Goal: Task Accomplishment & Management: Use online tool/utility

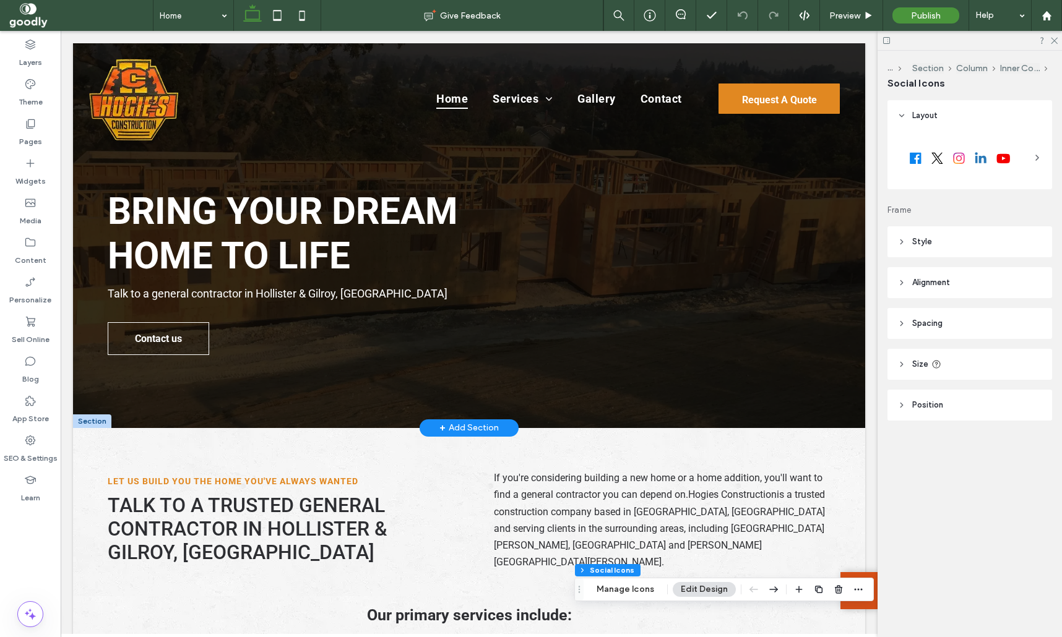
click at [990, 43] on div at bounding box center [969, 40] width 184 height 19
click at [960, 501] on div "... Section Column Inner Column Social Icons Layout Frame Style Alignment and d…" at bounding box center [969, 344] width 184 height 587
click at [988, 84] on div "Social Icons" at bounding box center [969, 84] width 165 height 14
click at [893, 85] on span "Social Icons" at bounding box center [916, 83] width 58 height 12
drag, startPoint x: 893, startPoint y: 85, endPoint x: 924, endPoint y: 85, distance: 30.9
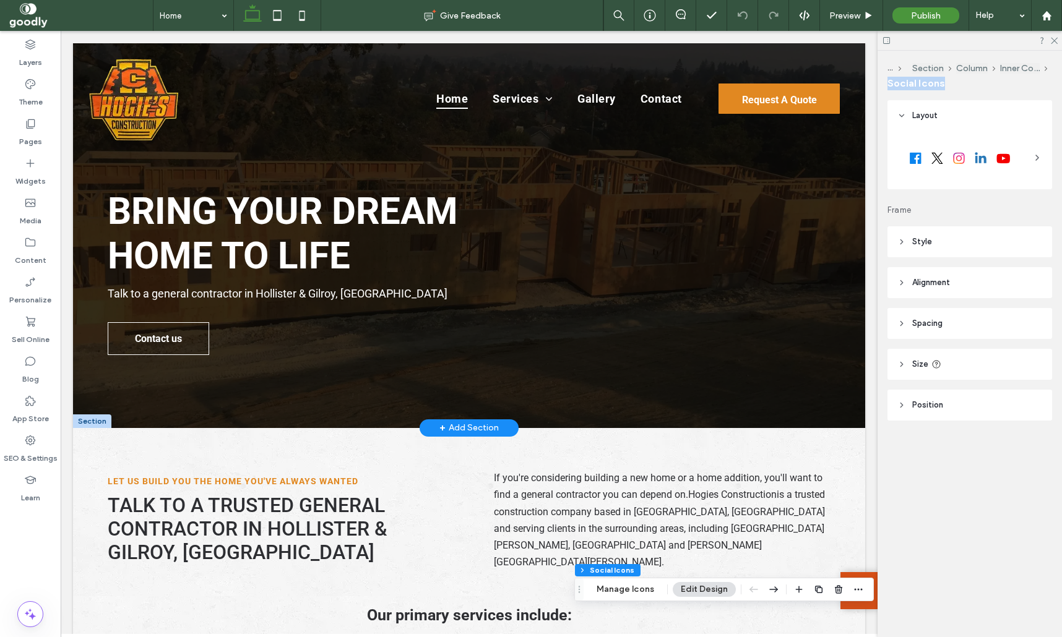
click at [921, 85] on span "Social Icons" at bounding box center [916, 83] width 58 height 12
click at [949, 88] on div "Social Icons" at bounding box center [969, 84] width 165 height 14
click at [1023, 45] on div at bounding box center [969, 40] width 184 height 19
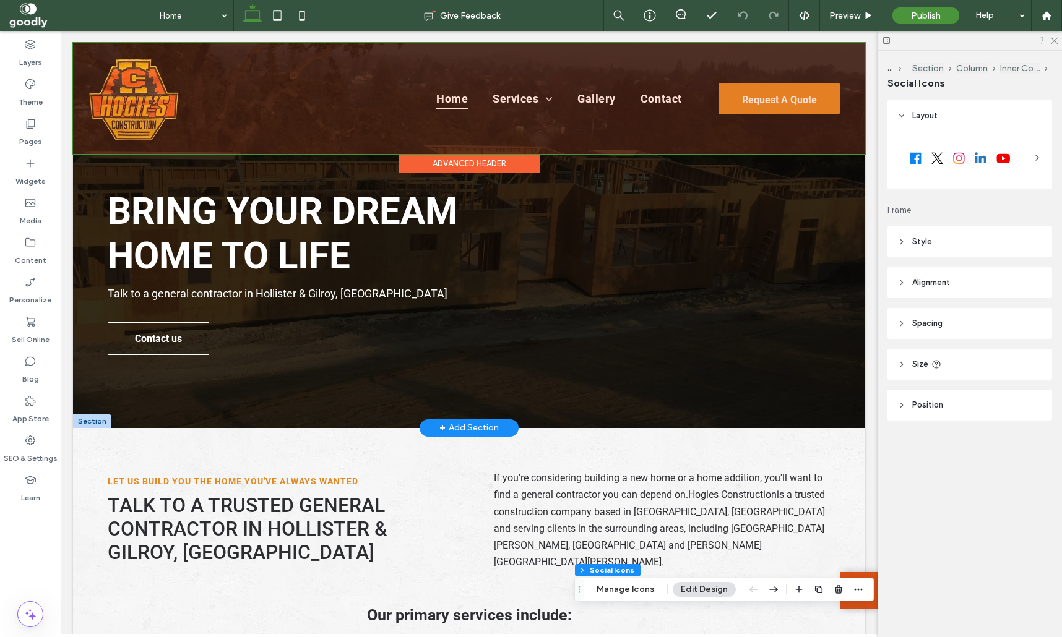
click at [115, 100] on div at bounding box center [469, 98] width 792 height 111
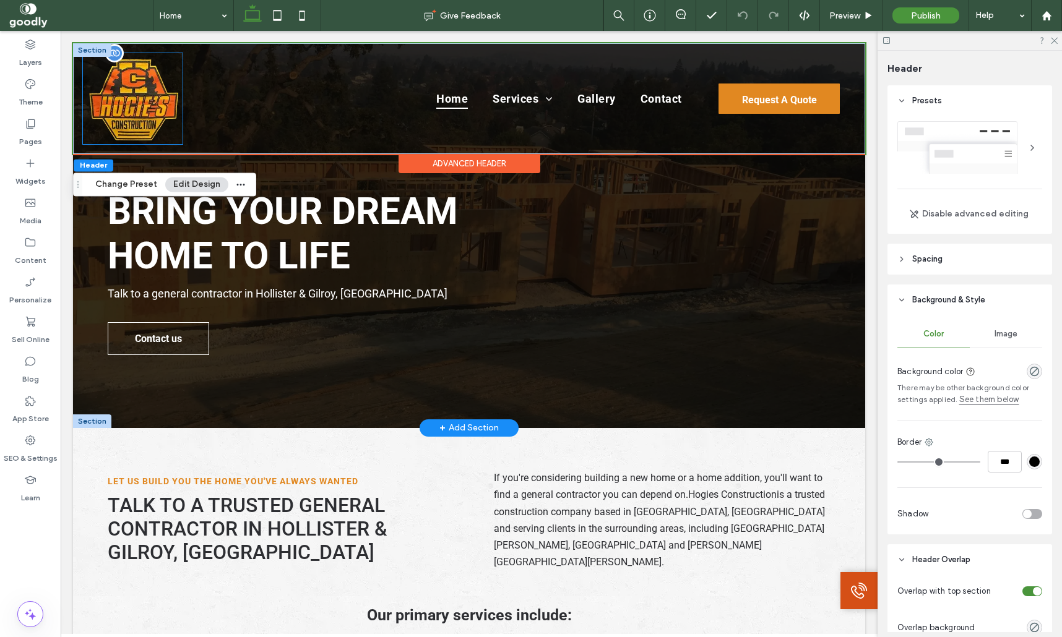
click at [139, 103] on img at bounding box center [133, 98] width 100 height 91
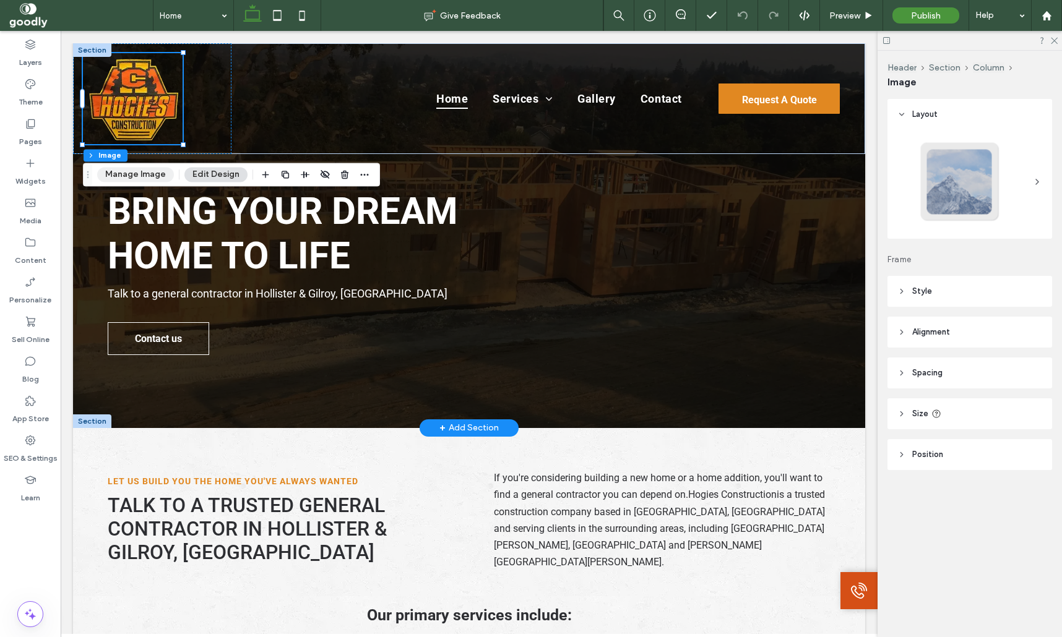
click at [142, 170] on button "Manage Image" at bounding box center [135, 174] width 77 height 15
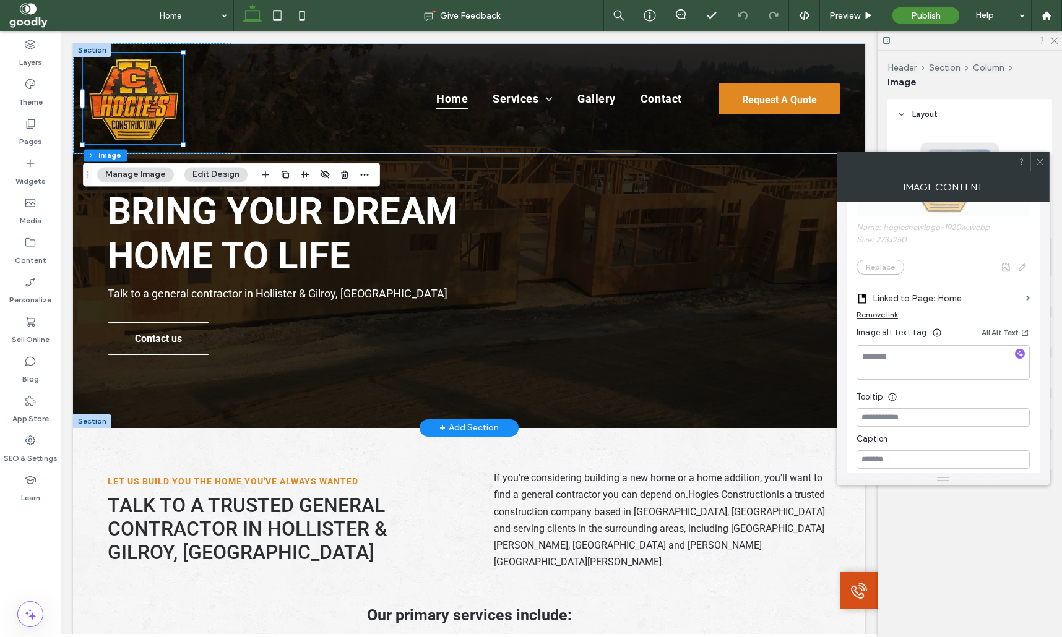
scroll to position [282, 0]
drag, startPoint x: 269, startPoint y: 20, endPoint x: 278, endPoint y: 32, distance: 15.5
click at [269, 20] on icon at bounding box center [277, 15] width 25 height 25
type input "***"
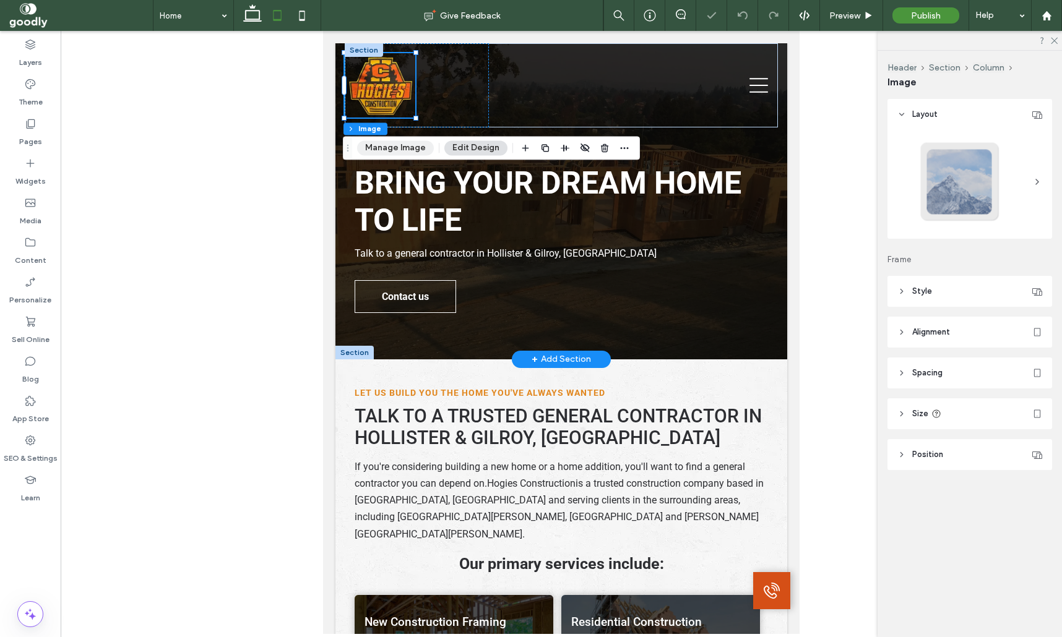
click at [394, 147] on button "Manage Image" at bounding box center [395, 147] width 77 height 15
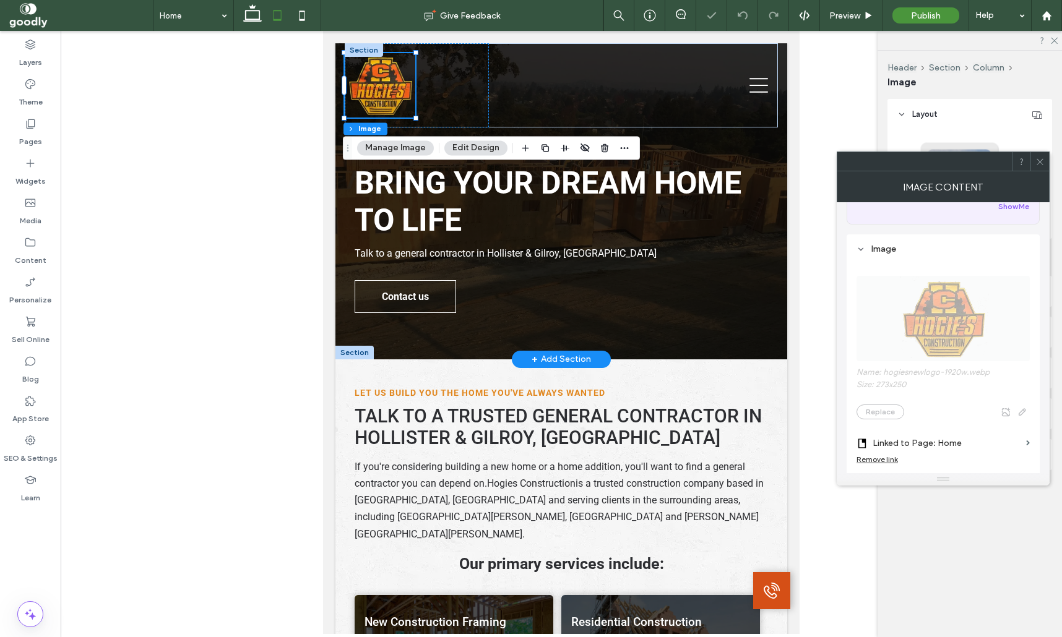
scroll to position [141, 0]
drag, startPoint x: 255, startPoint y: 15, endPoint x: 275, endPoint y: 27, distance: 23.6
click at [254, 15] on icon at bounding box center [252, 15] width 25 height 25
type input "***"
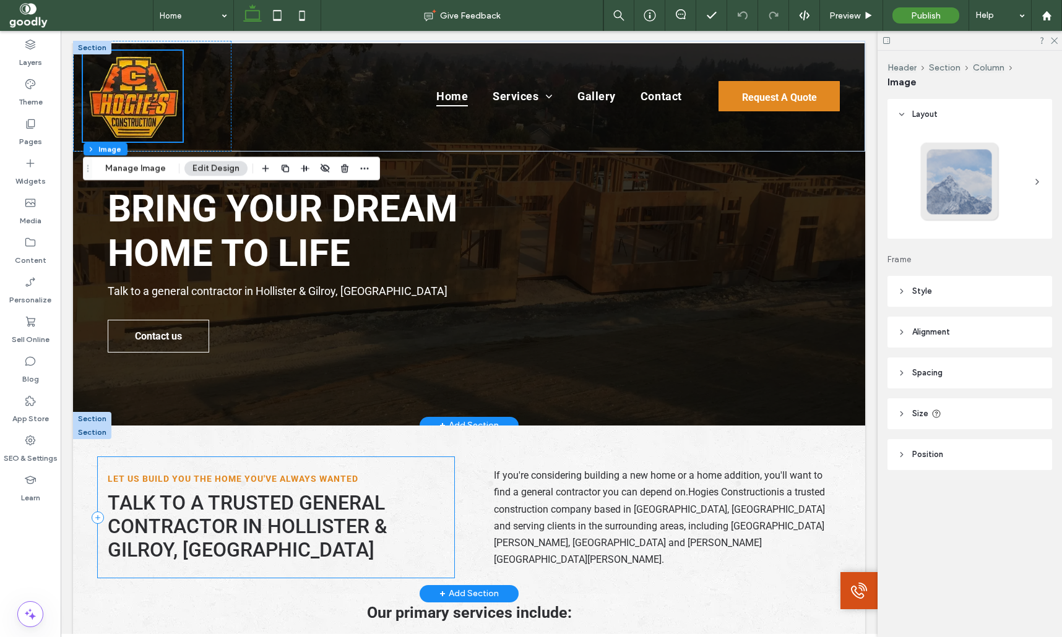
scroll to position [0, 0]
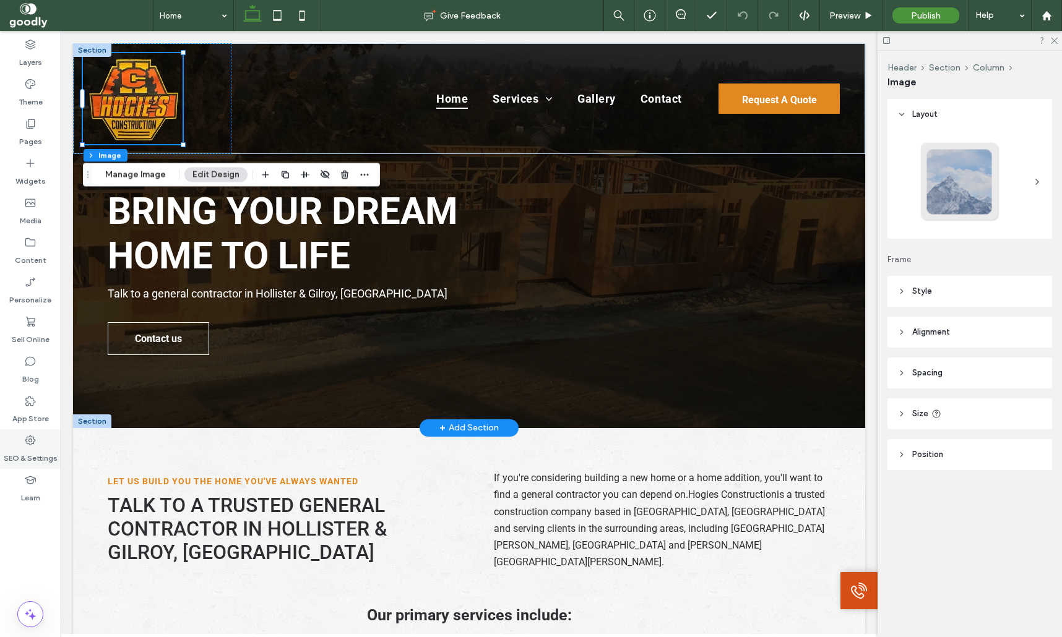
click at [25, 450] on label "SEO & Settings" at bounding box center [31, 455] width 54 height 17
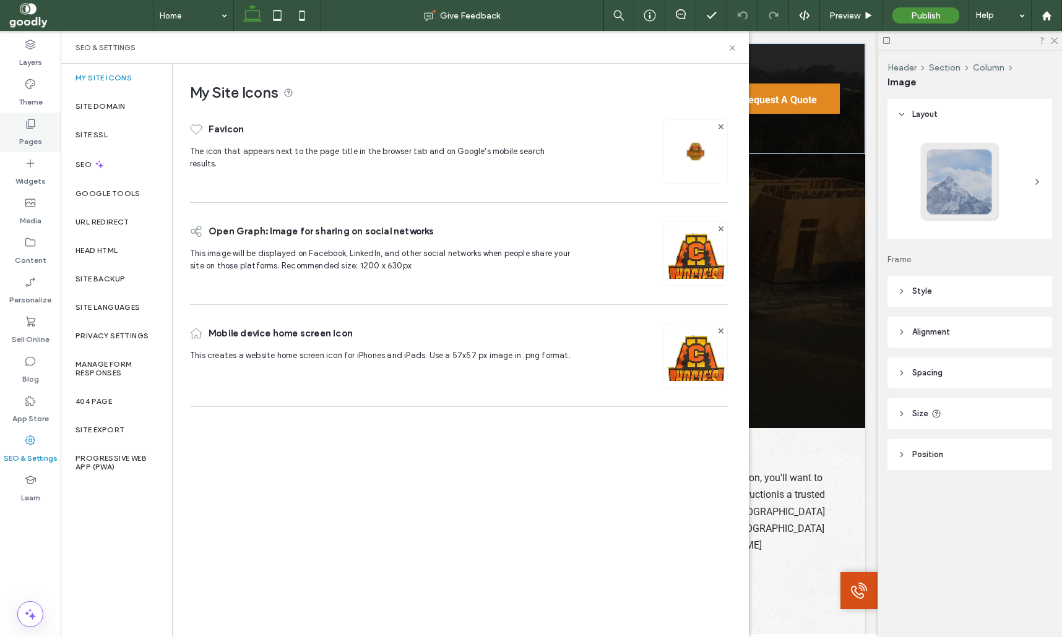
drag, startPoint x: 46, startPoint y: 130, endPoint x: 59, endPoint y: 143, distance: 18.4
click at [46, 131] on div "Pages" at bounding box center [30, 133] width 61 height 40
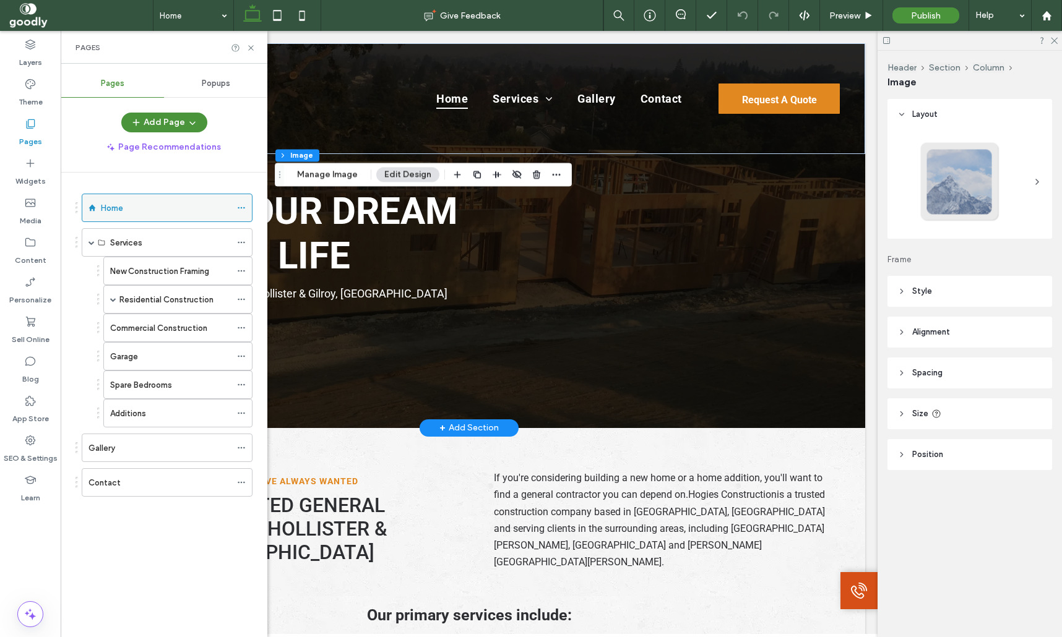
click at [246, 209] on icon at bounding box center [241, 208] width 9 height 9
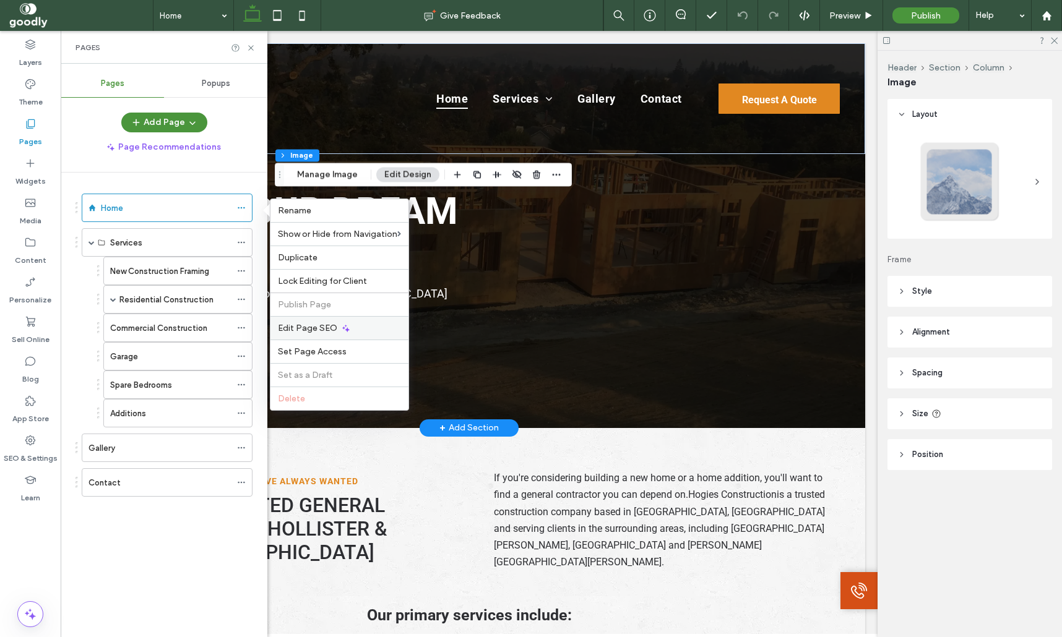
click at [361, 327] on div "Edit Page SEO" at bounding box center [339, 328] width 138 height 24
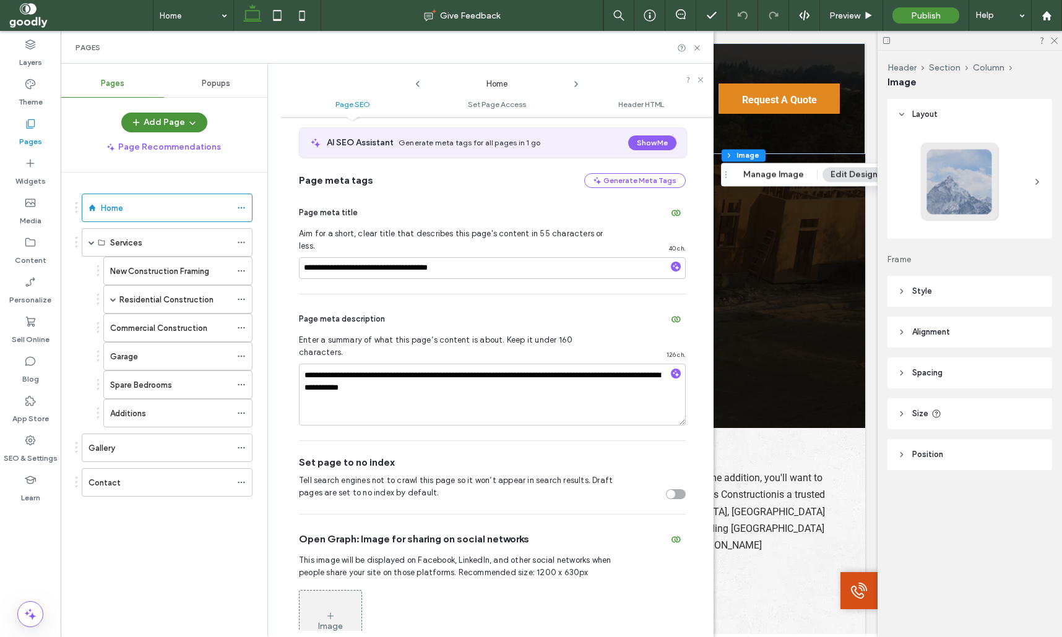
scroll to position [71, 0]
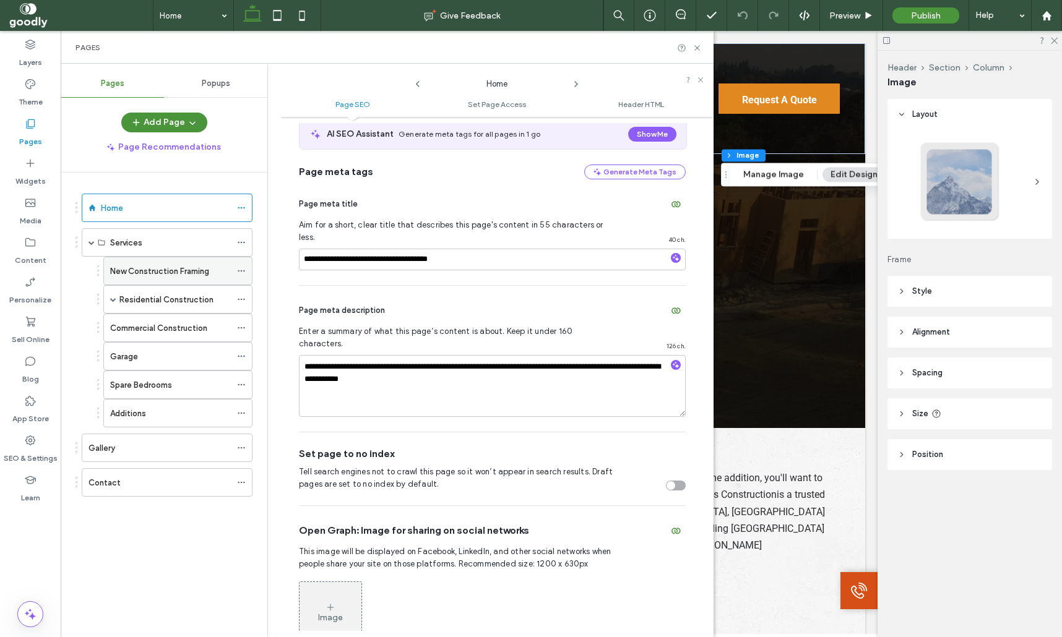
click at [252, 267] on div at bounding box center [244, 271] width 15 height 19
click at [246, 272] on icon at bounding box center [241, 271] width 9 height 9
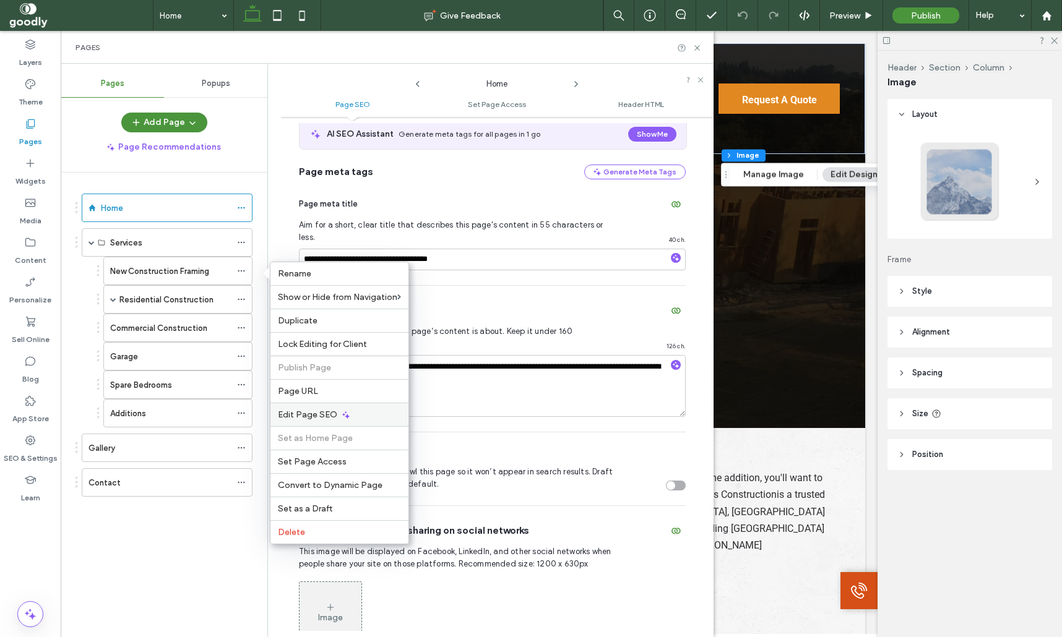
click at [323, 417] on span "Edit Page SEO" at bounding box center [307, 415] width 59 height 11
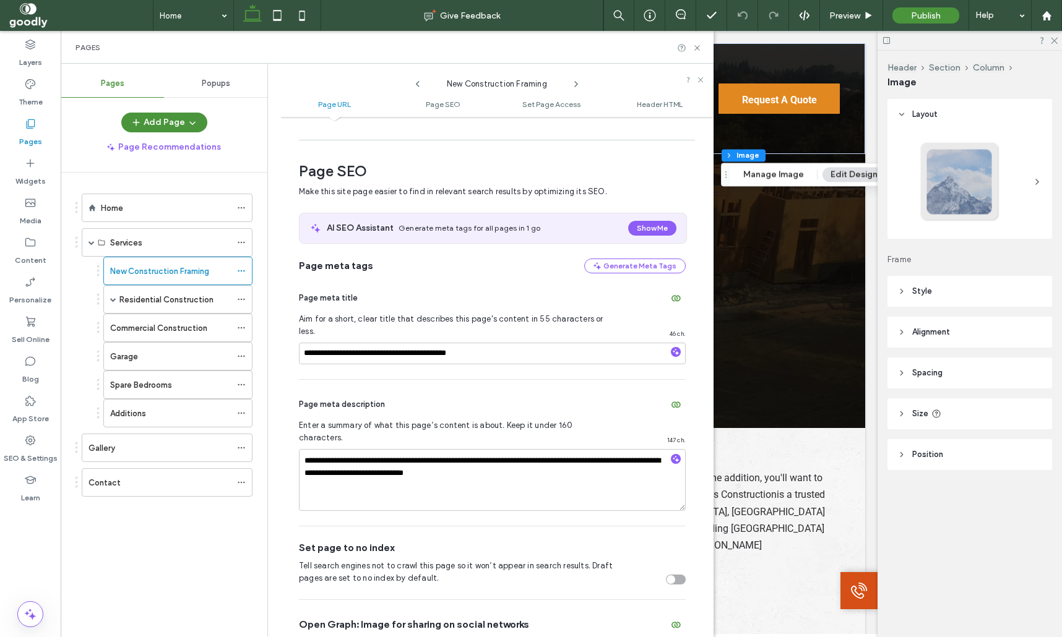
scroll to position [141, 0]
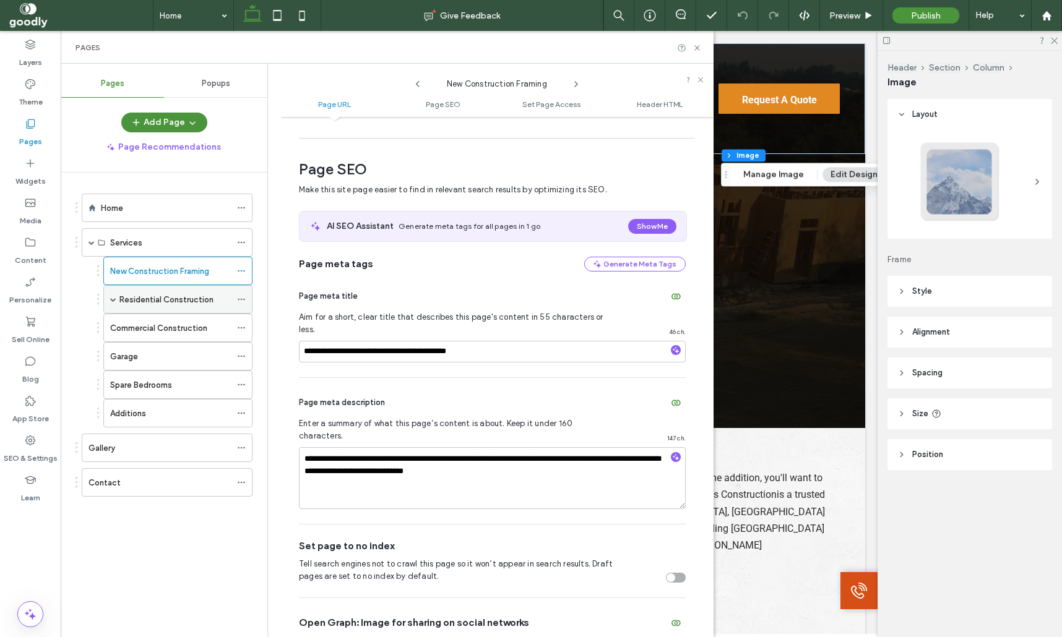
click at [110, 299] on div "Residential Construction" at bounding box center [177, 299] width 149 height 28
click at [113, 301] on span at bounding box center [113, 299] width 6 height 6
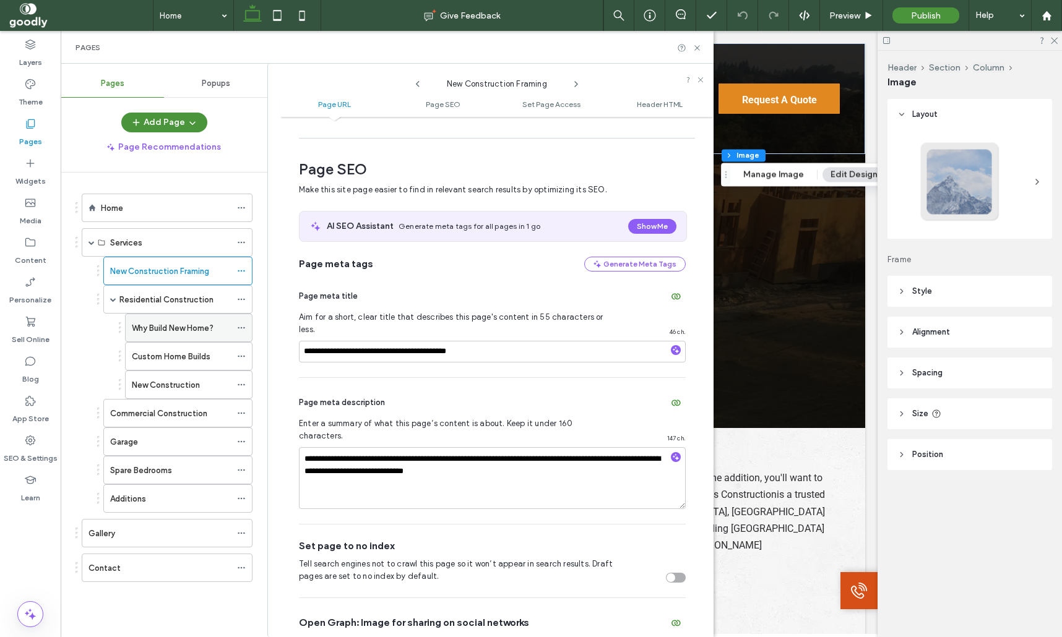
click at [215, 329] on div "Why Build New Home?" at bounding box center [181, 328] width 99 height 13
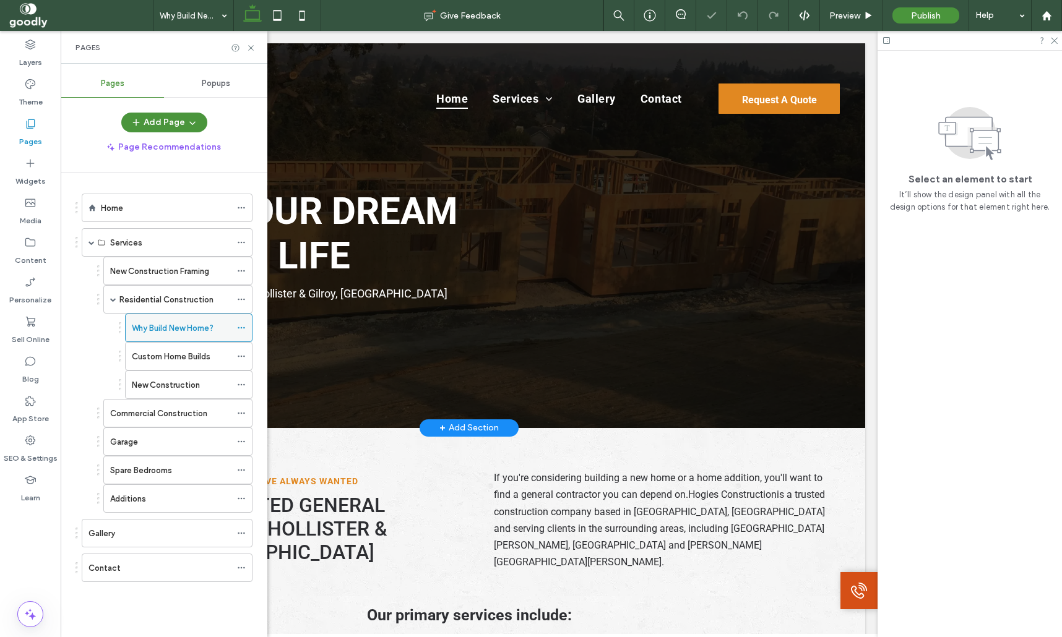
click at [246, 327] on icon at bounding box center [241, 328] width 9 height 9
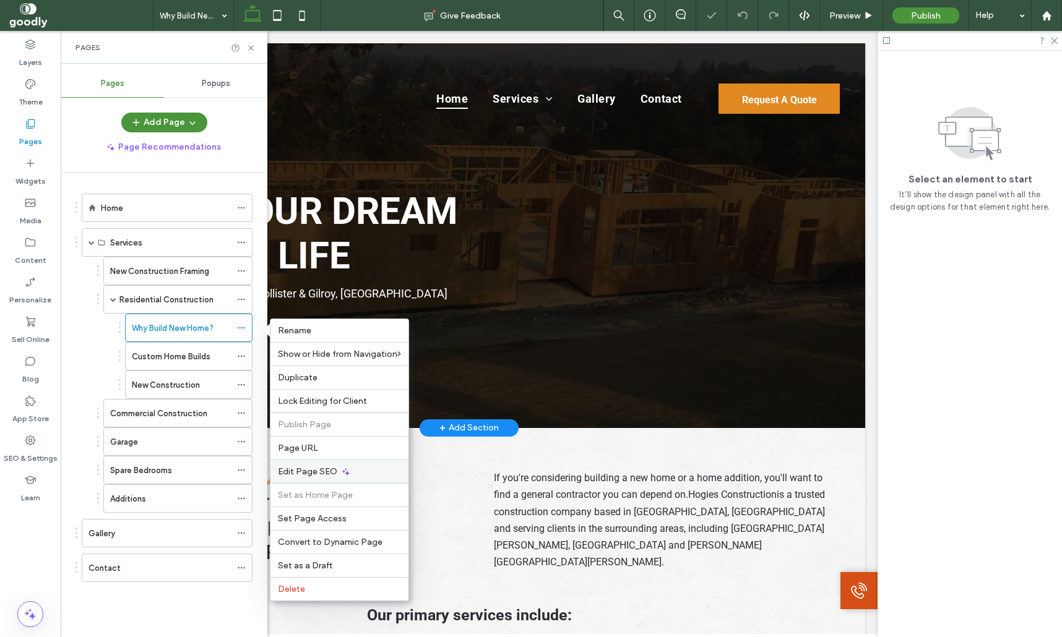
click at [332, 476] on span "Edit Page SEO" at bounding box center [307, 472] width 59 height 11
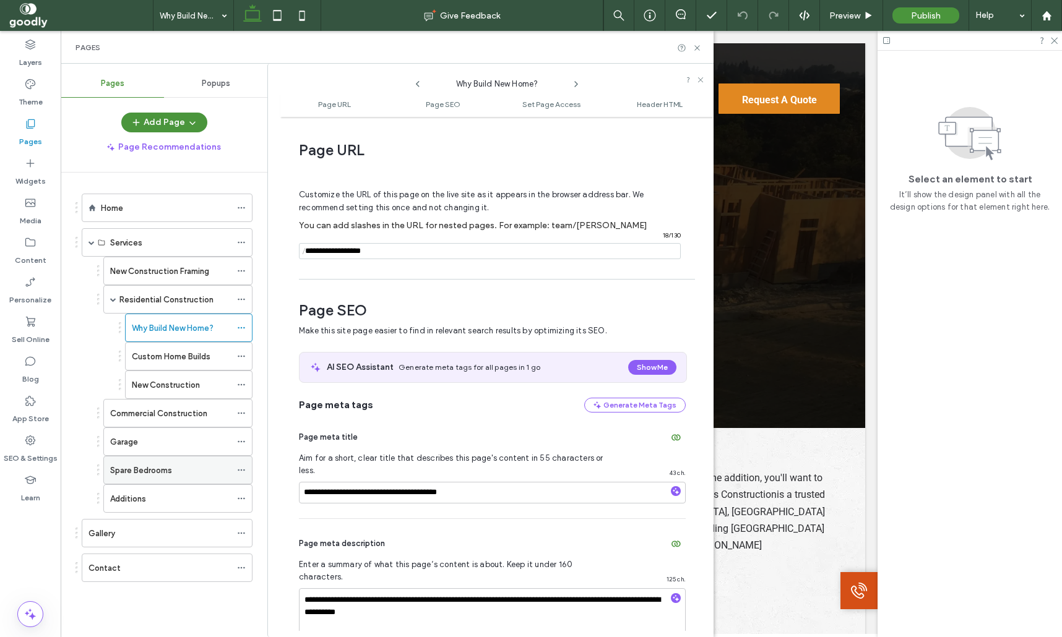
click at [246, 468] on icon at bounding box center [241, 470] width 9 height 9
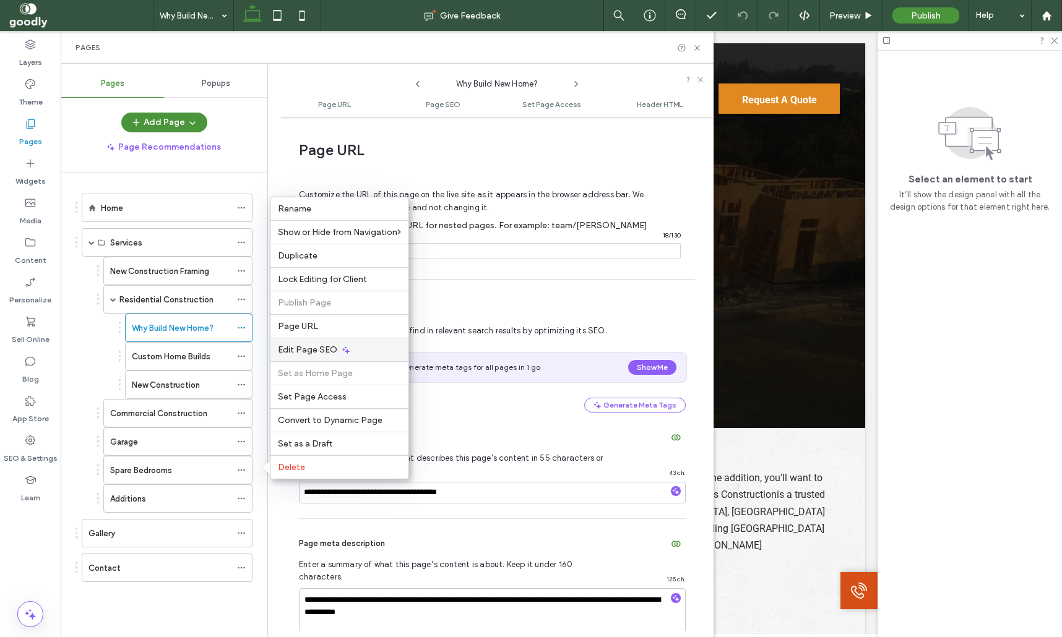
click at [363, 358] on div "Edit Page SEO" at bounding box center [339, 350] width 138 height 24
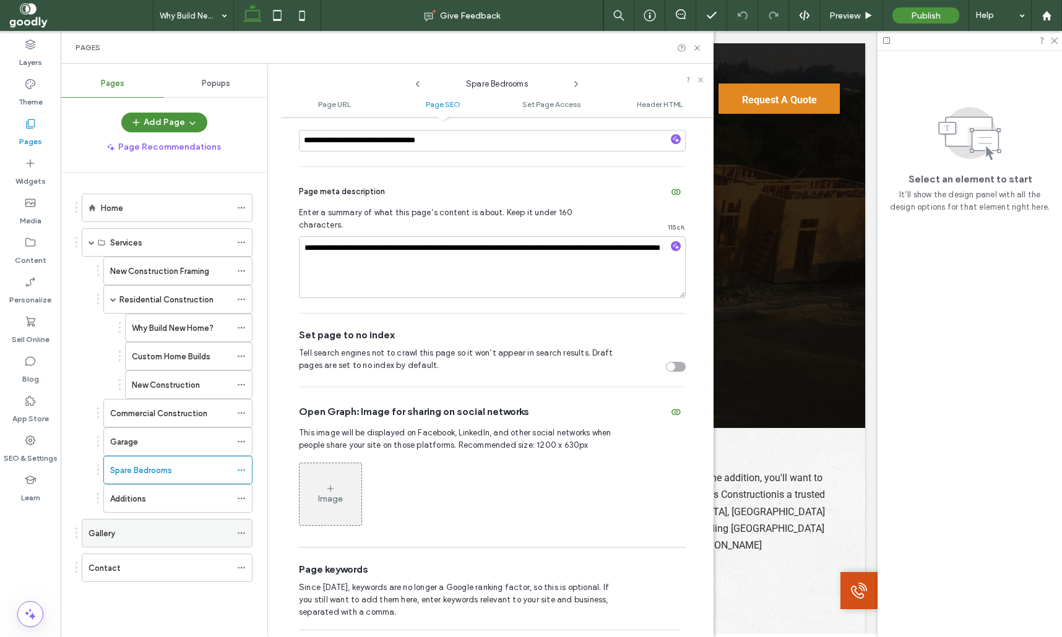
scroll to position [353, 0]
click at [252, 566] on div at bounding box center [244, 568] width 15 height 19
click at [246, 569] on icon at bounding box center [241, 568] width 9 height 9
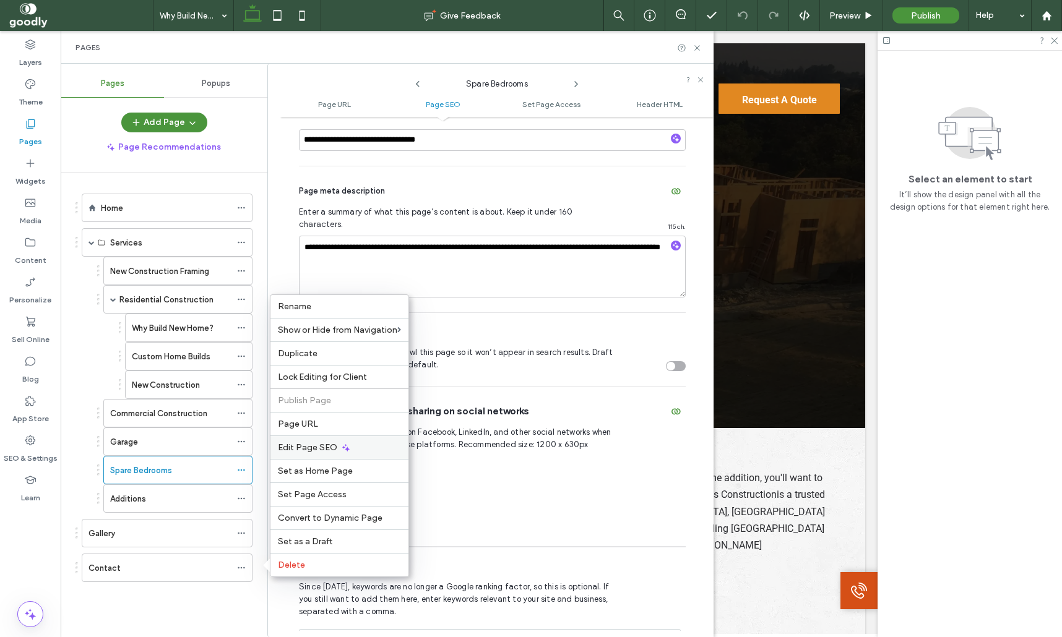
click at [321, 452] on span "Edit Page SEO" at bounding box center [307, 447] width 59 height 11
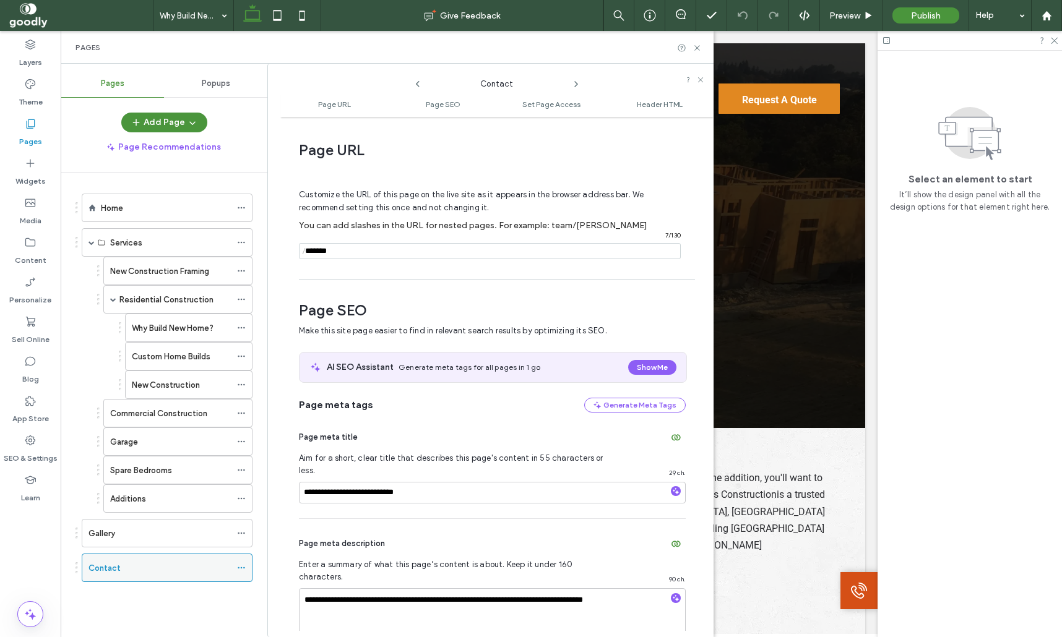
click at [174, 572] on div "Contact" at bounding box center [159, 568] width 142 height 13
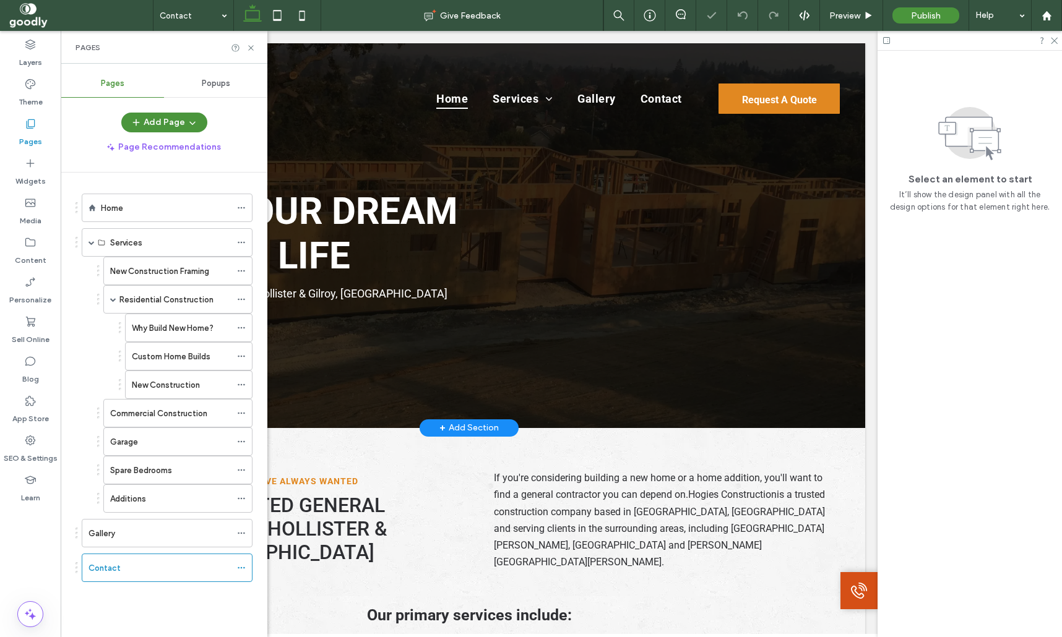
click at [247, 43] on div "Pages" at bounding box center [163, 48] width 177 height 10
click at [254, 46] on icon at bounding box center [250, 47] width 9 height 9
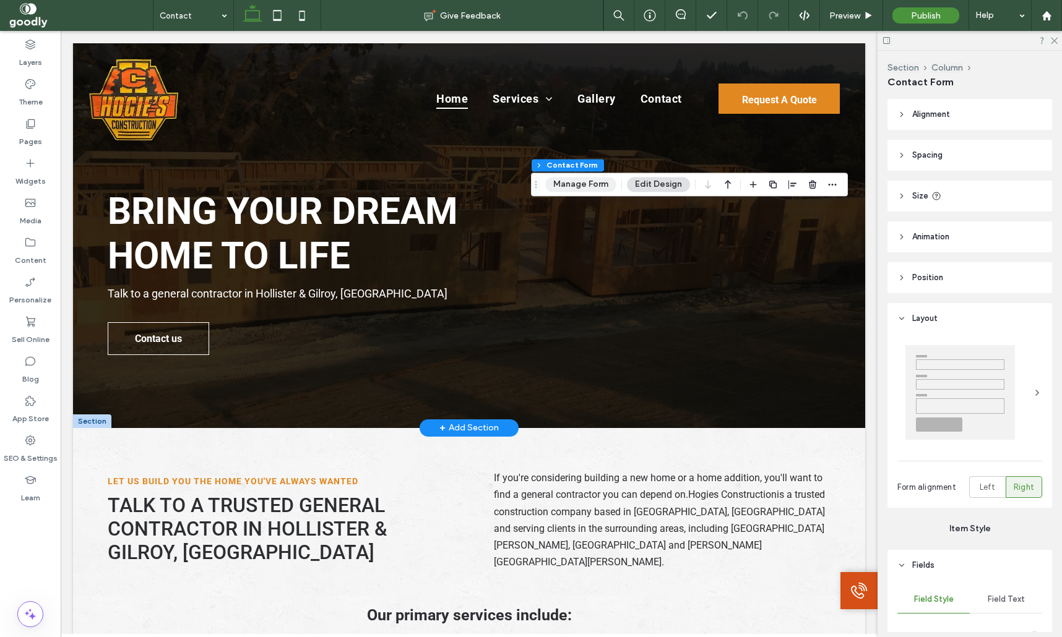
click at [573, 188] on button "Manage Form" at bounding box center [580, 184] width 71 height 15
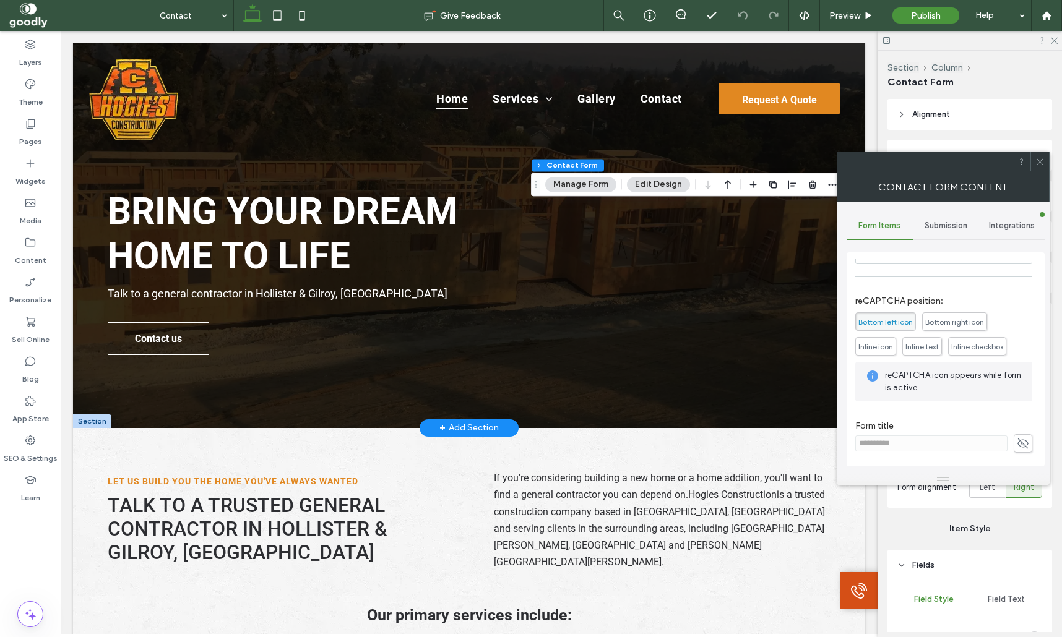
scroll to position [251, 0]
click at [956, 222] on span "Submission" at bounding box center [945, 226] width 43 height 10
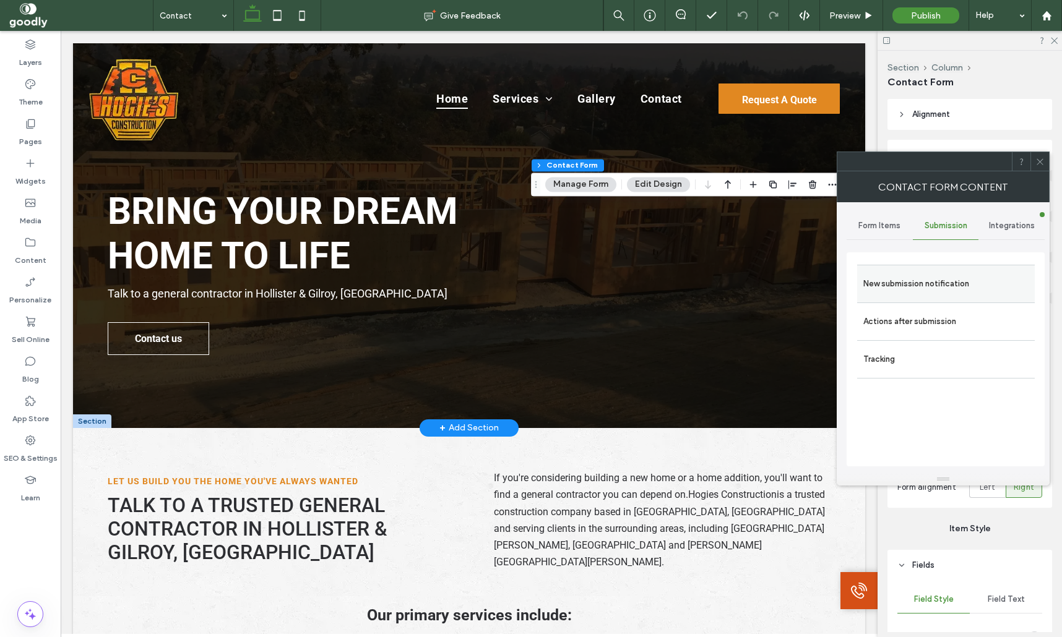
click at [978, 290] on label "New submission notification" at bounding box center [945, 284] width 165 height 25
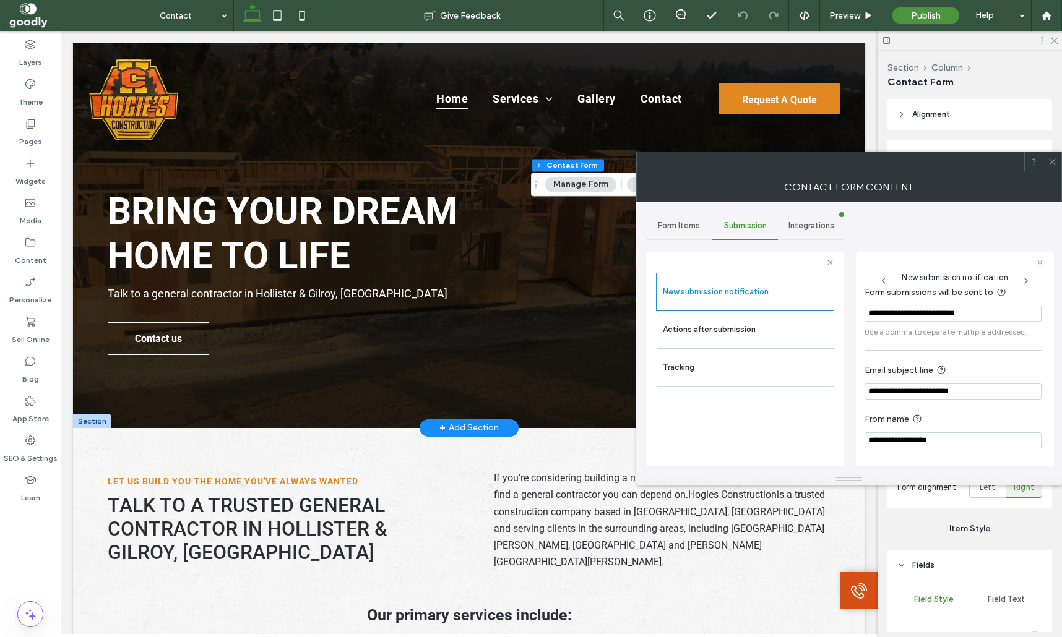
scroll to position [67, 0]
click at [1056, 166] on span at bounding box center [1052, 161] width 9 height 19
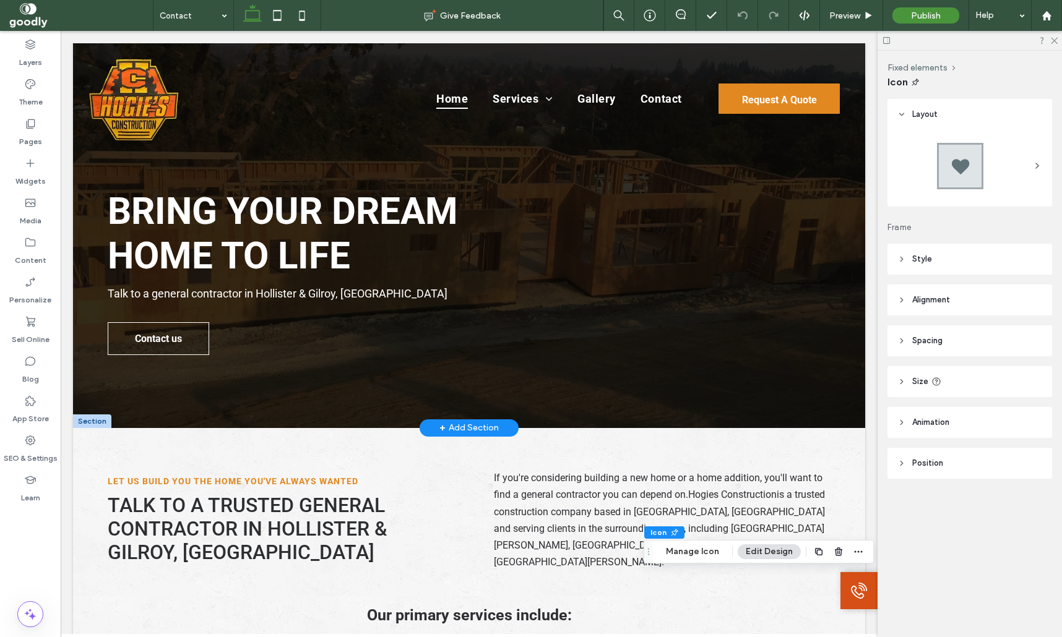
type input "**"
click at [665, 552] on button "Manage Icon" at bounding box center [692, 552] width 69 height 15
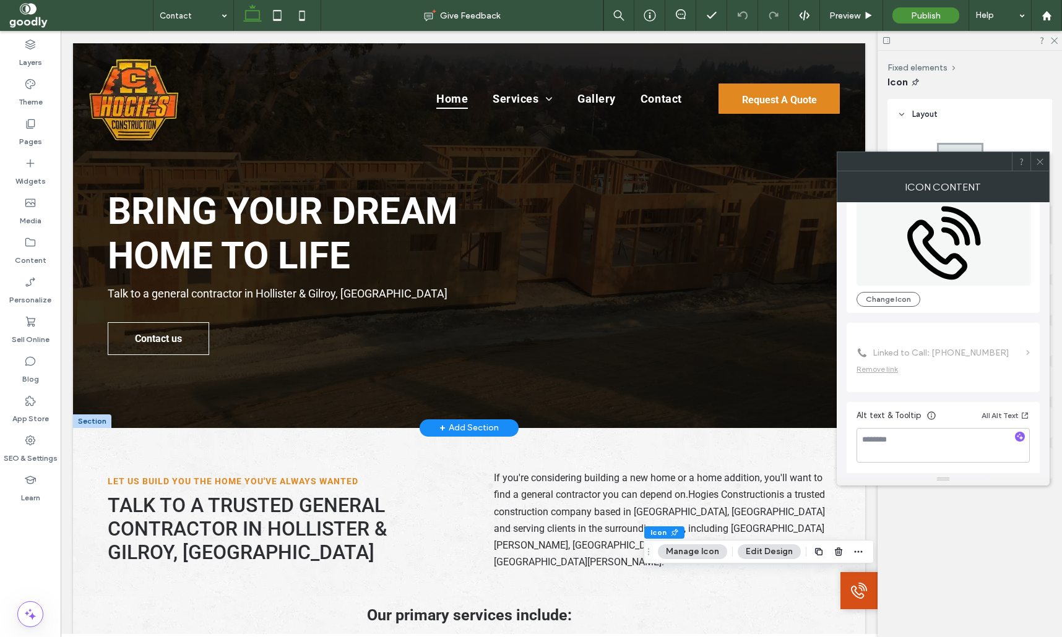
scroll to position [75, 0]
click at [290, 14] on icon at bounding box center [277, 15] width 25 height 25
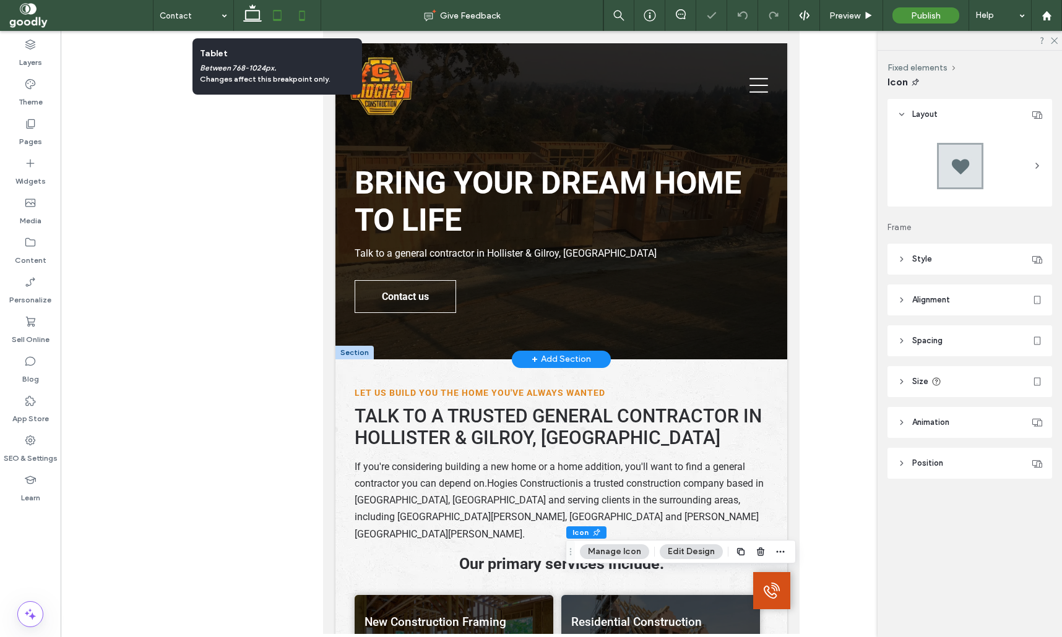
click at [303, 17] on icon at bounding box center [302, 15] width 25 height 25
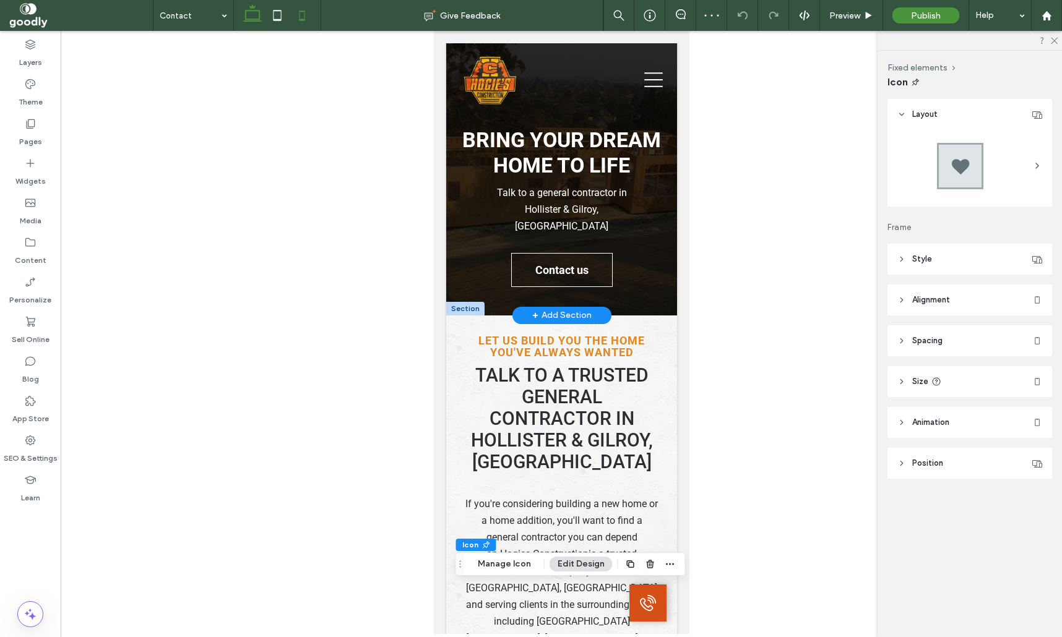
click at [250, 19] on icon at bounding box center [252, 15] width 25 height 25
